Goal: Transaction & Acquisition: Book appointment/travel/reservation

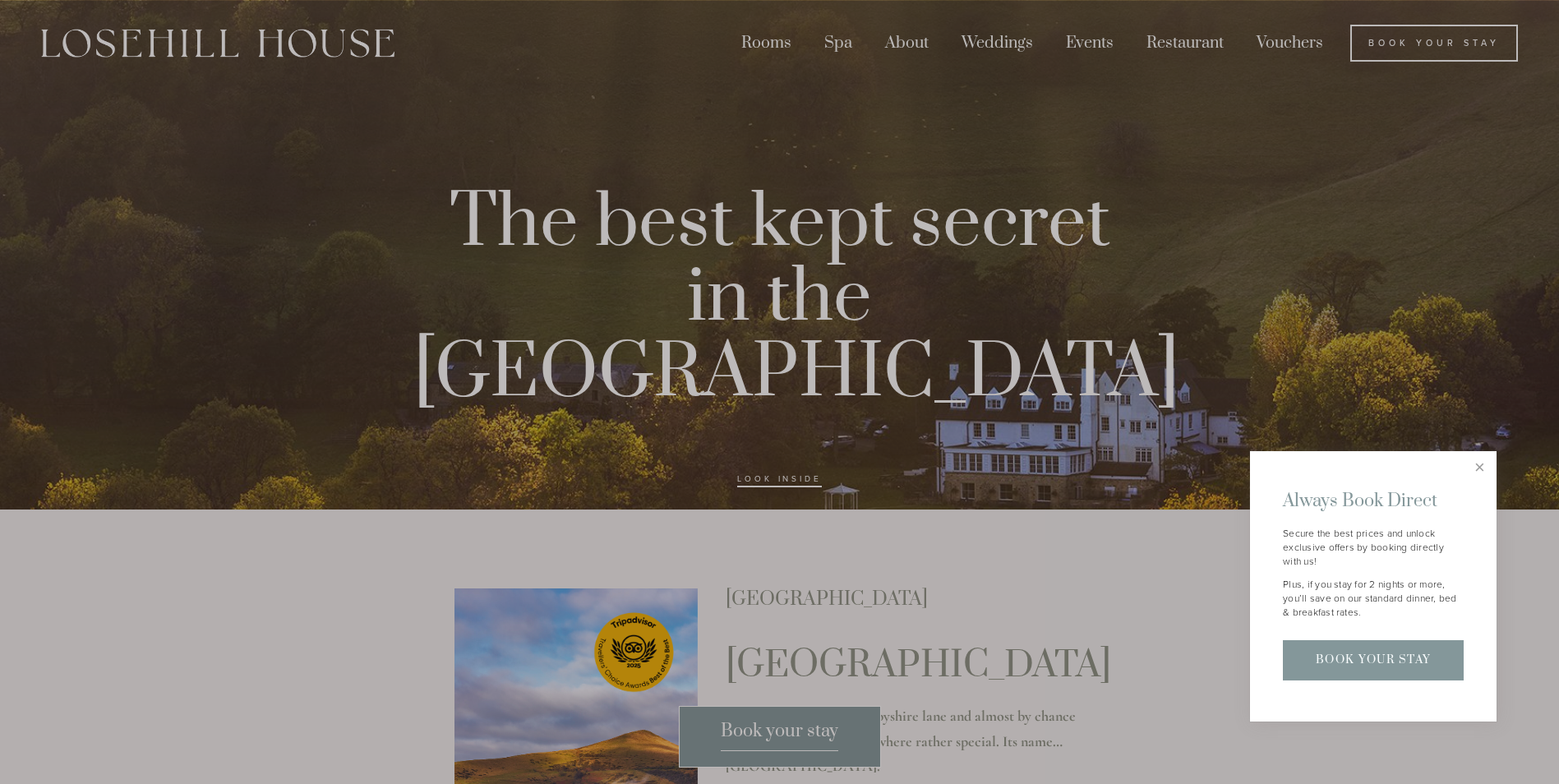
click at [733, 47] on div at bounding box center [780, 392] width 1559 height 784
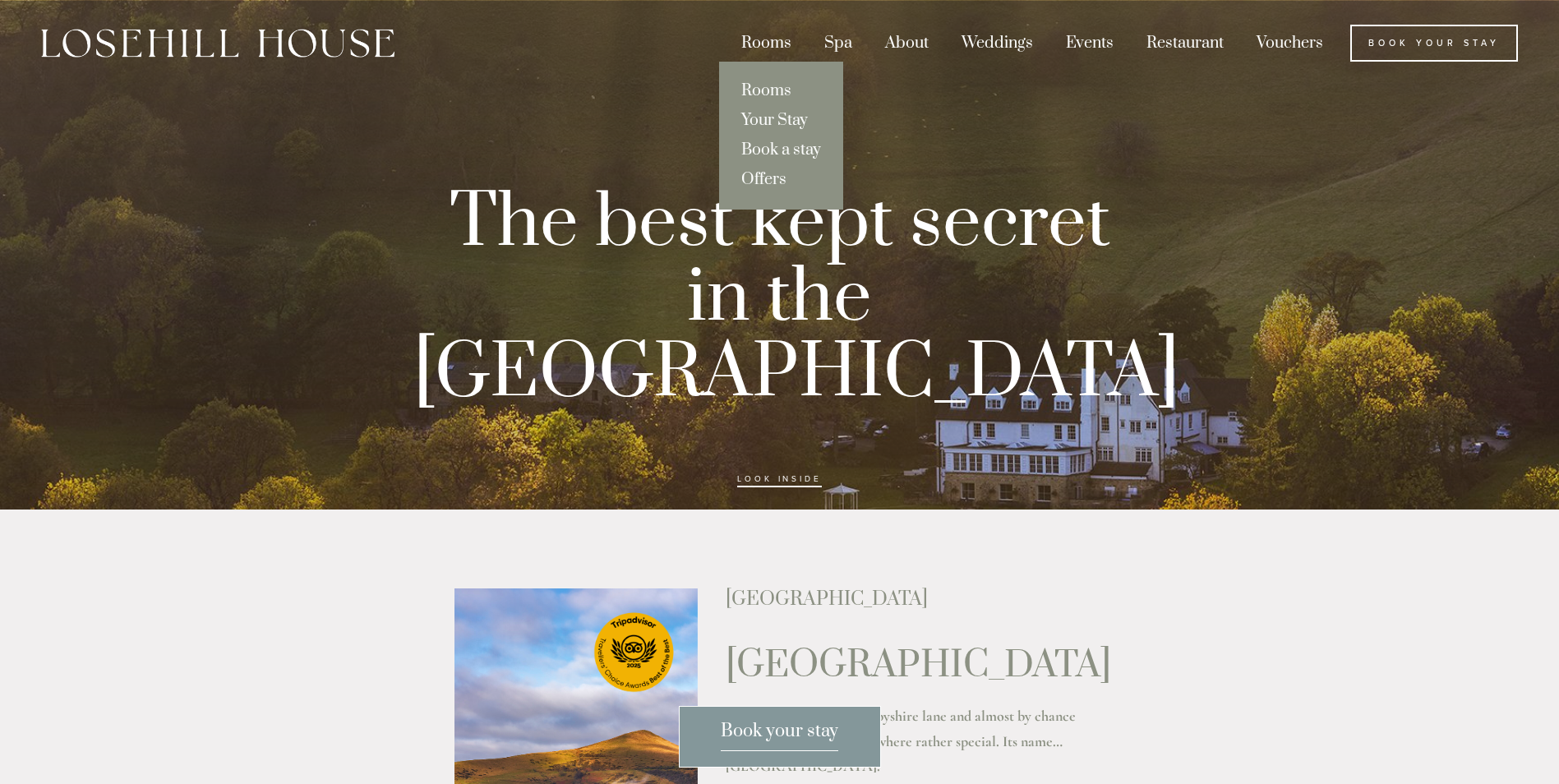
click at [752, 46] on div "Rooms" at bounding box center [766, 43] width 80 height 37
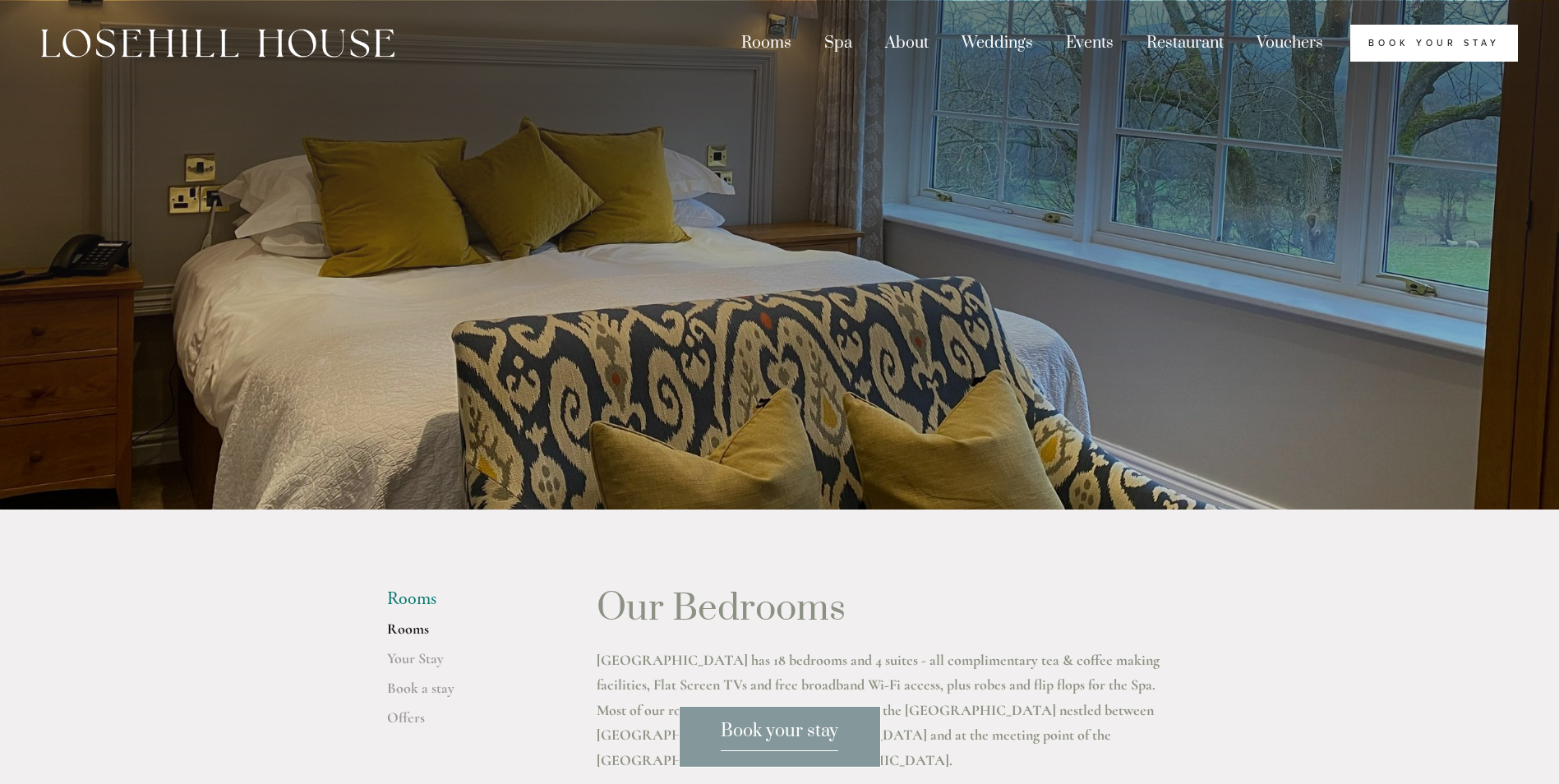
click at [1403, 44] on link "Book Your Stay" at bounding box center [1434, 43] width 167 height 37
